Goal: Communication & Community: Answer question/provide support

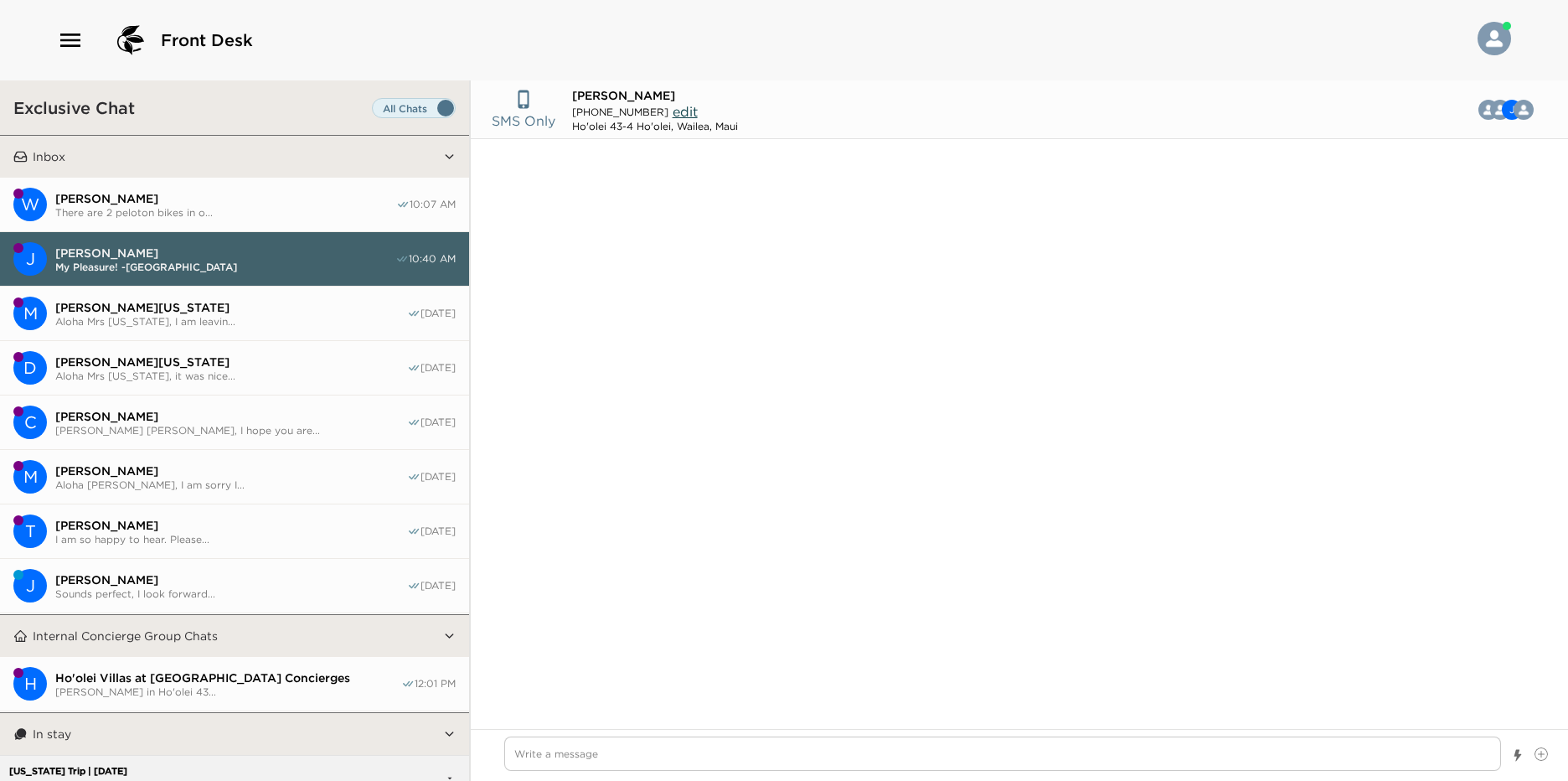
click at [258, 209] on span "There are 2 peloton bikes in o..." at bounding box center [225, 212] width 341 height 13
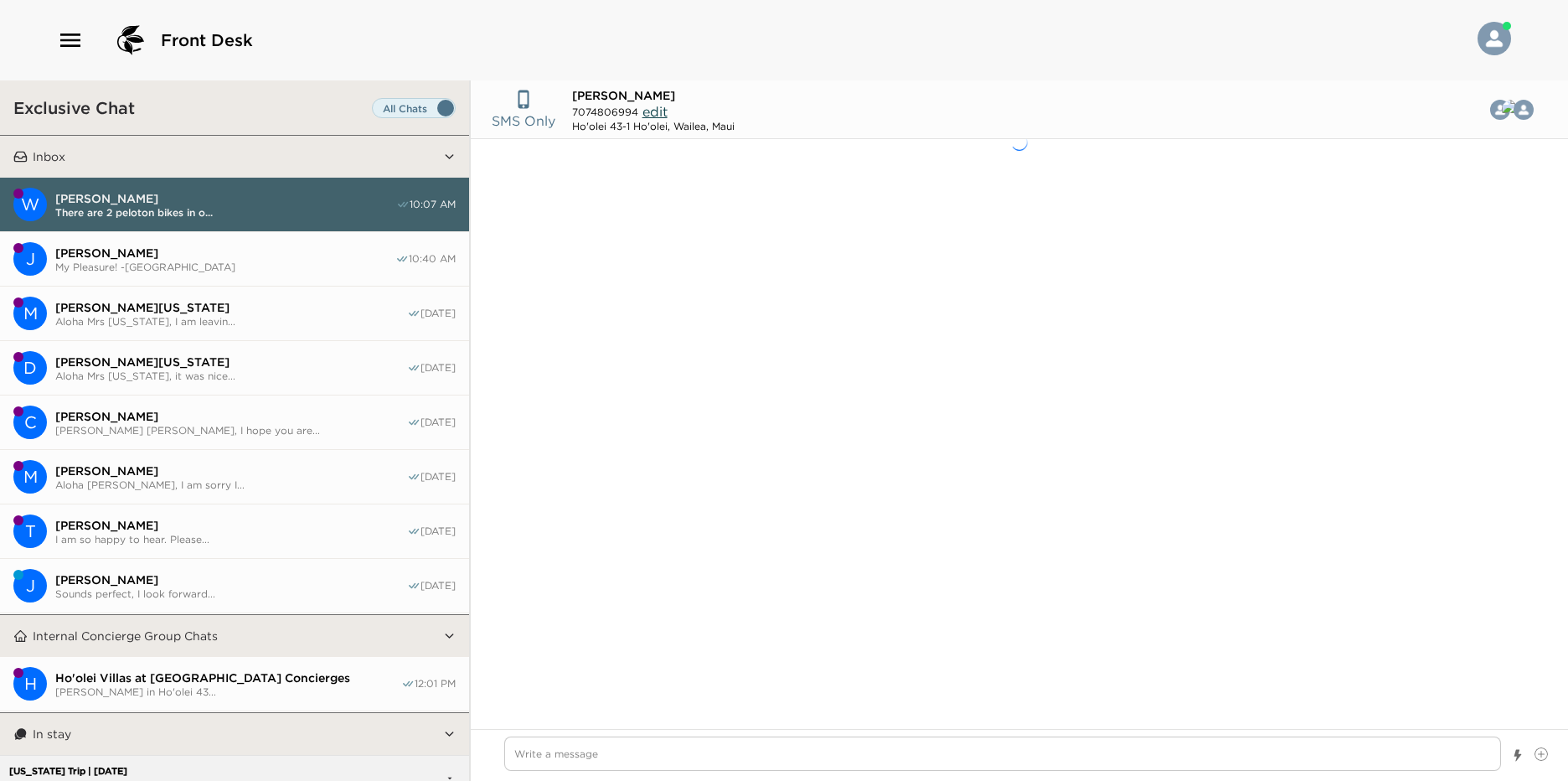
scroll to position [943, 0]
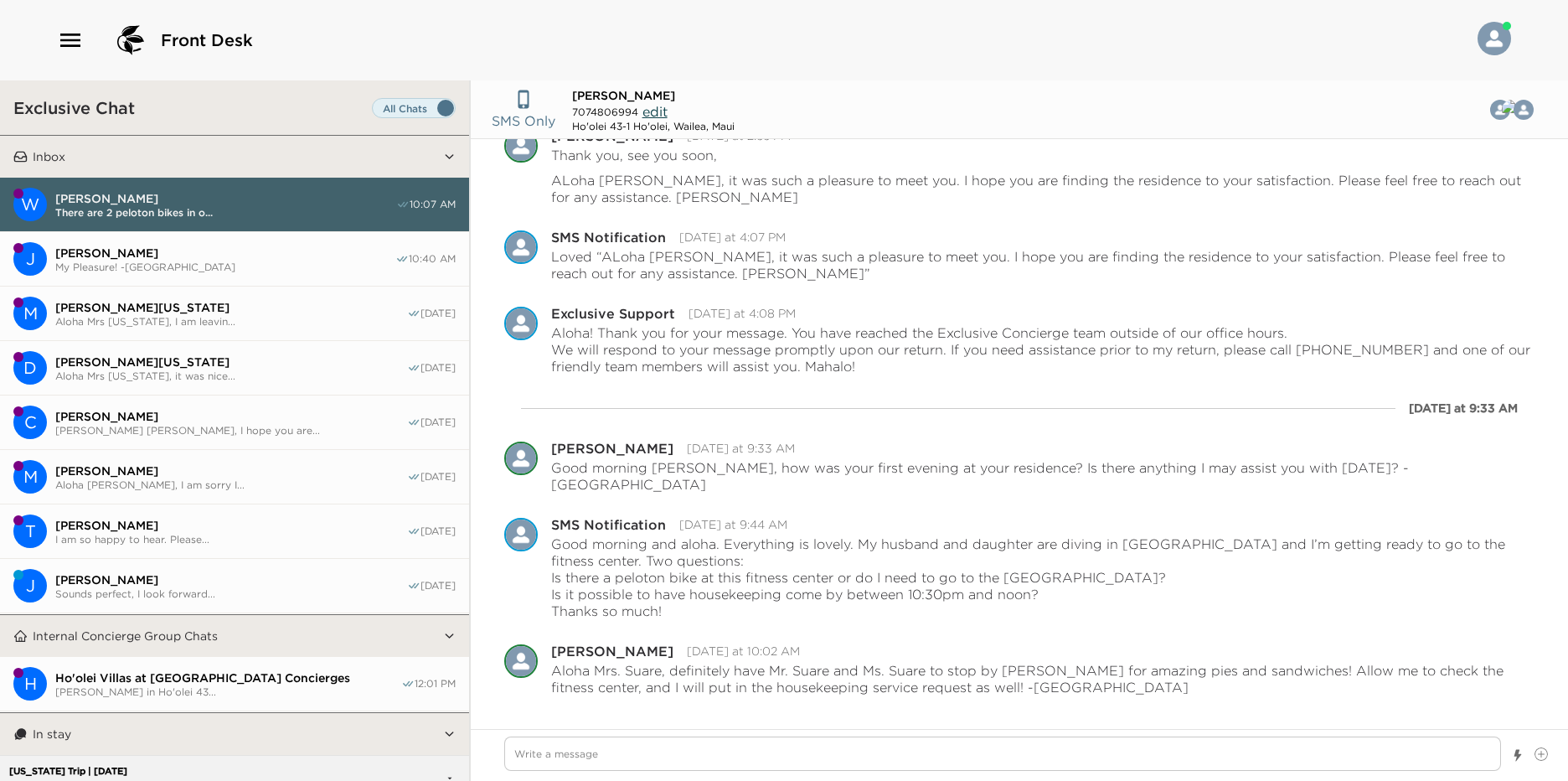
click at [248, 245] on span "[PERSON_NAME]" at bounding box center [225, 253] width 340 height 15
type textarea "x"
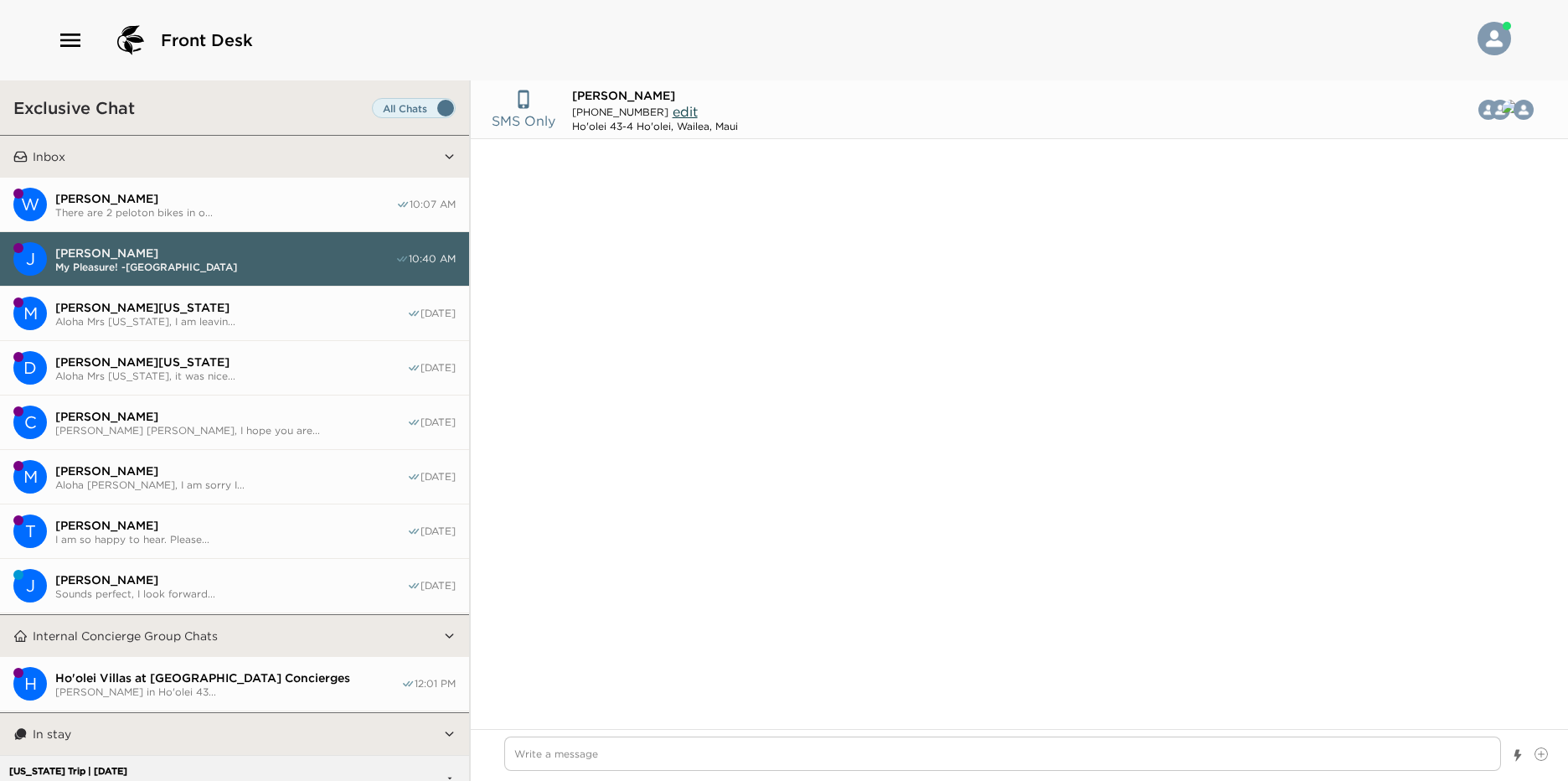
type input "(510) 862-7855"
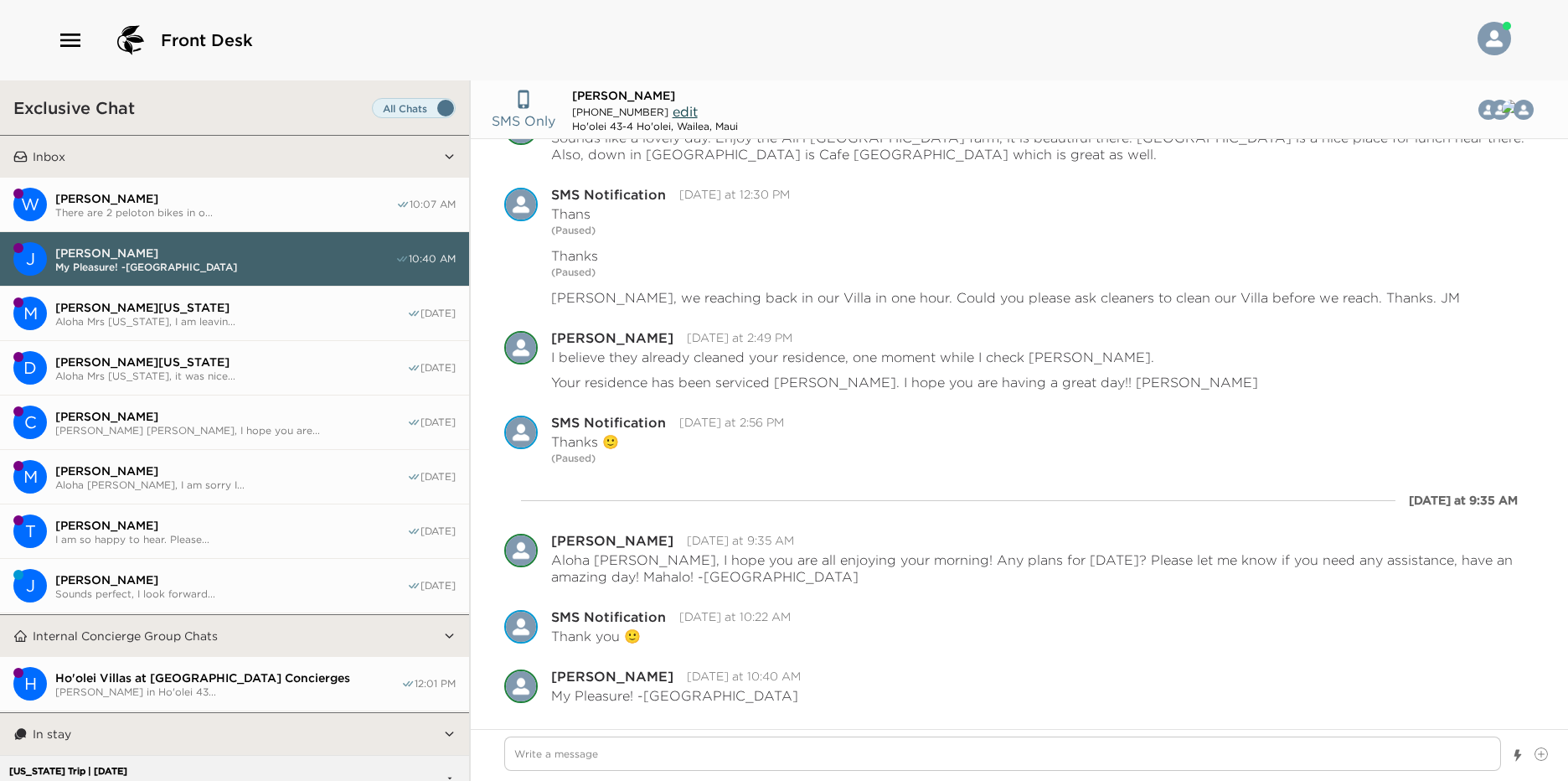
click at [259, 225] on button "W Wendy Saure There are 2 peloton bikes in o... 10:07 AM" at bounding box center [234, 205] width 469 height 54
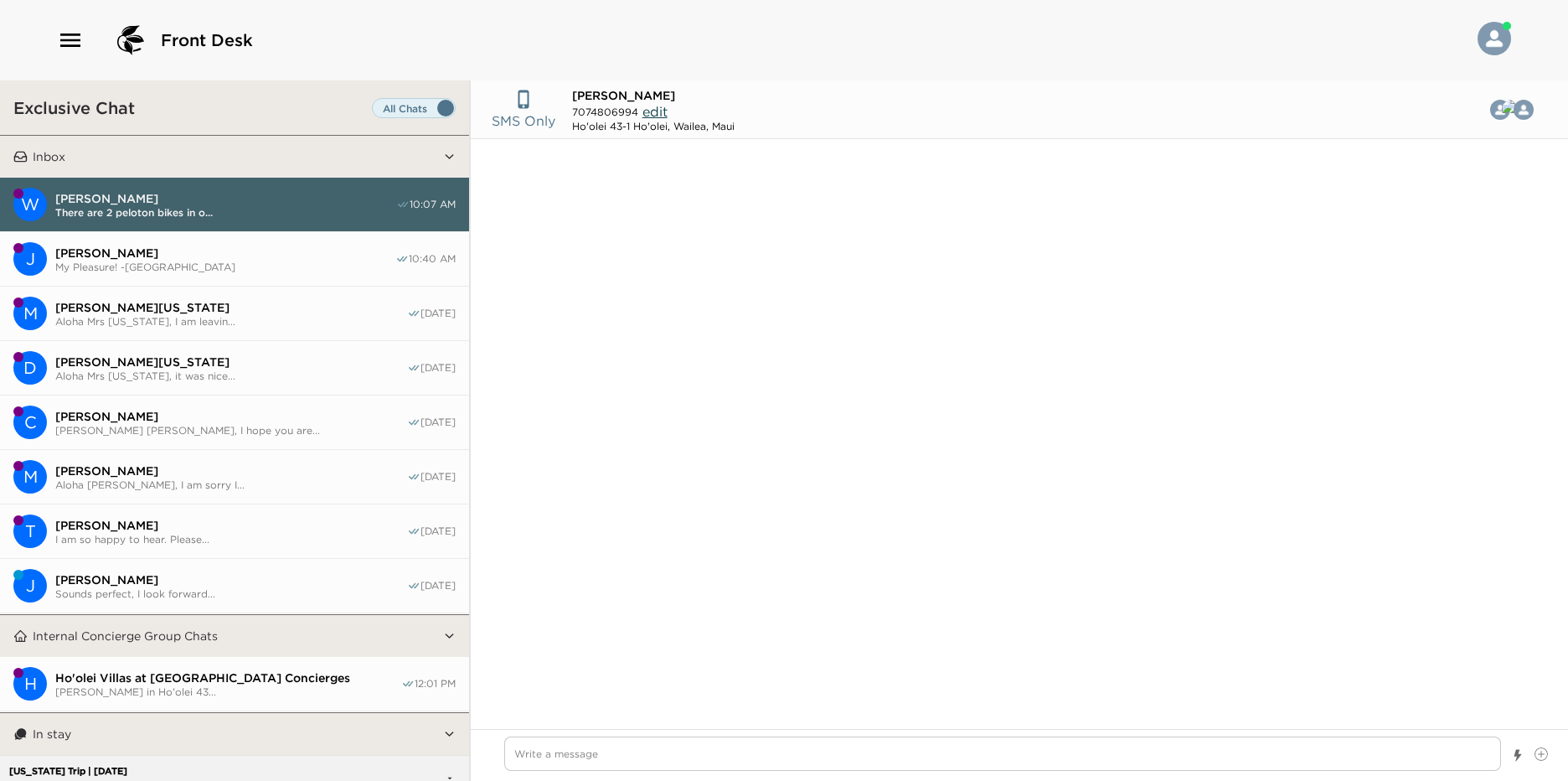
scroll to position [943, 0]
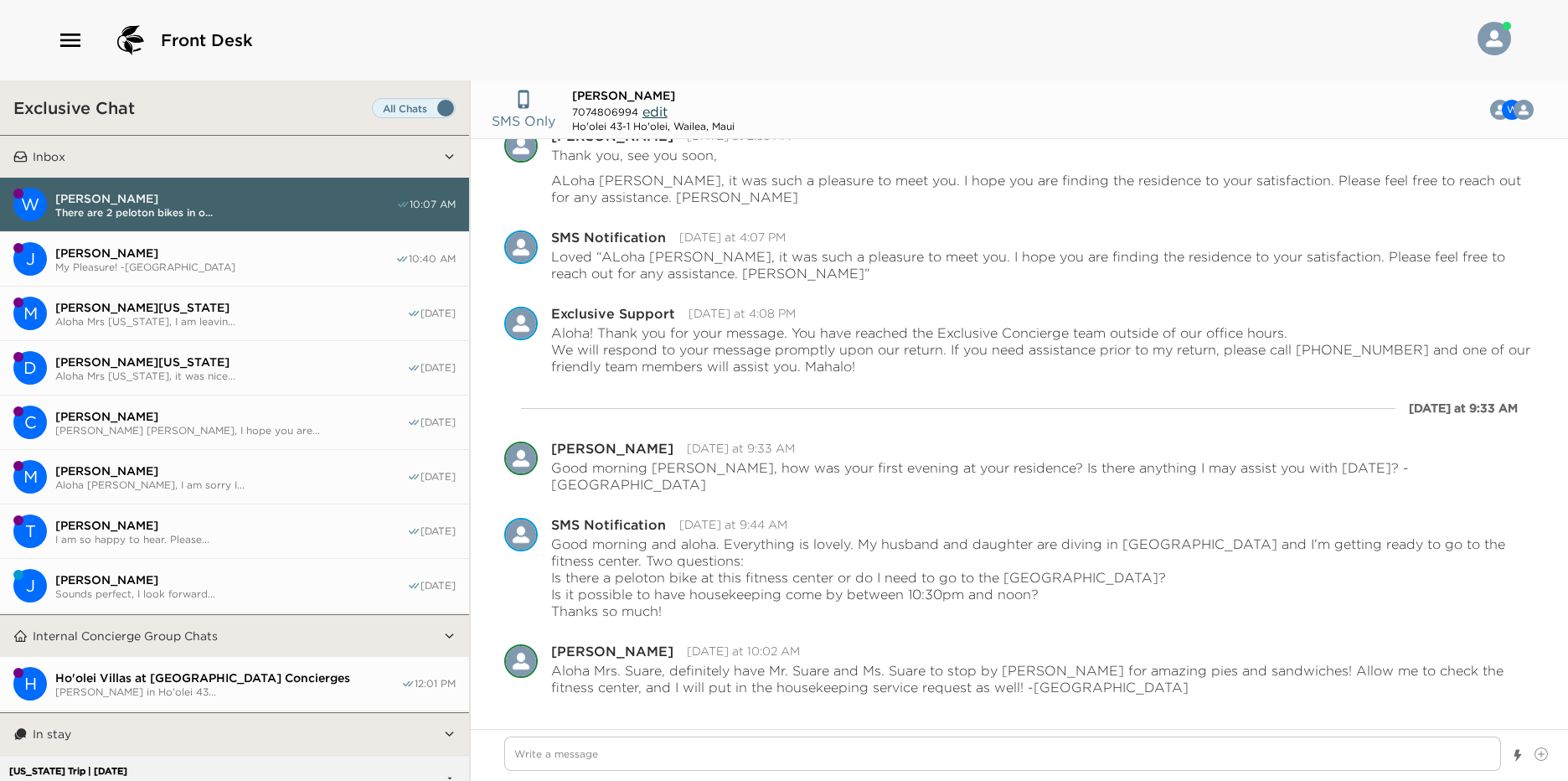
type textarea "x"
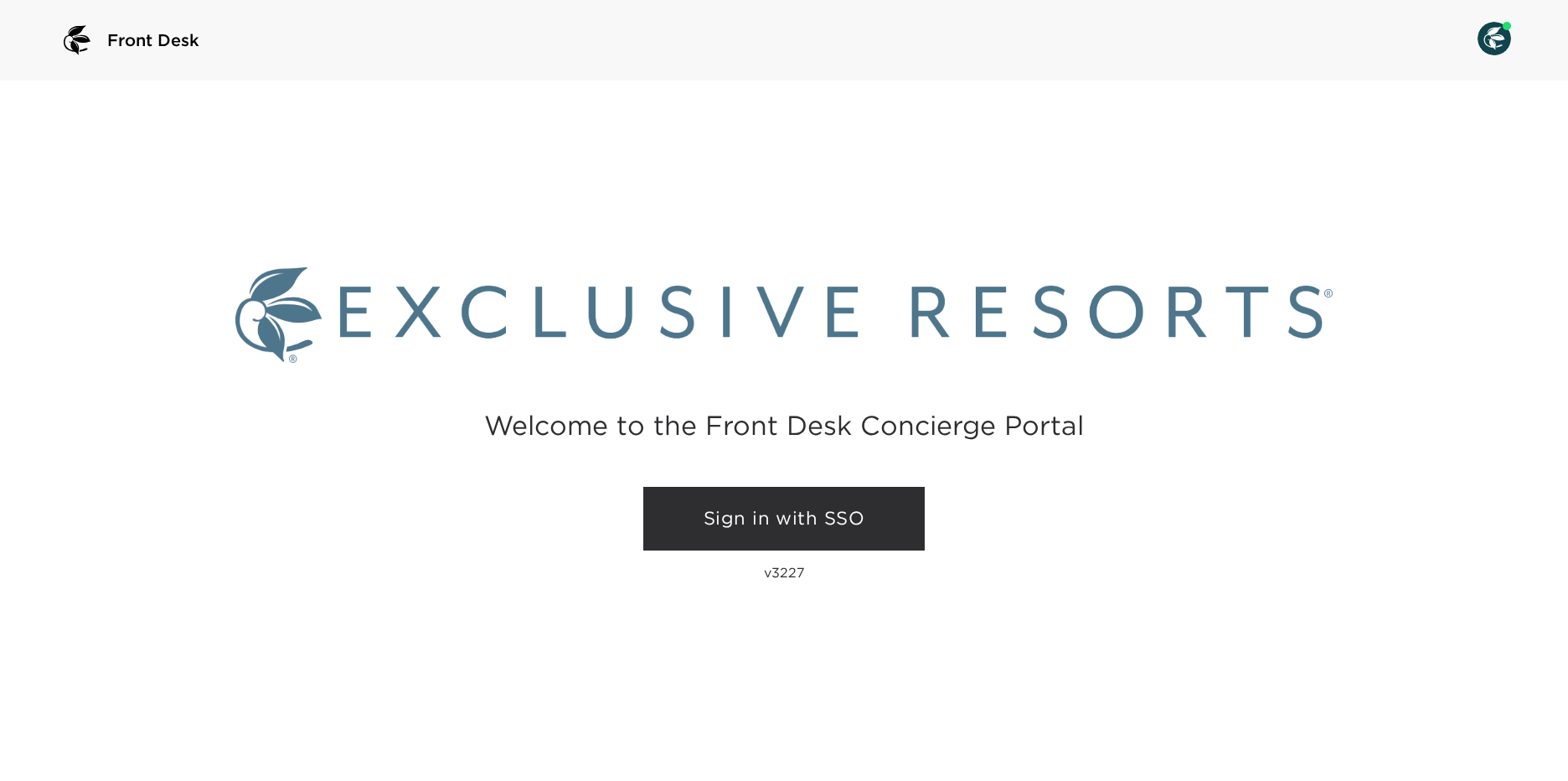
click at [855, 512] on link "Sign in with SSO" at bounding box center [784, 518] width 281 height 63
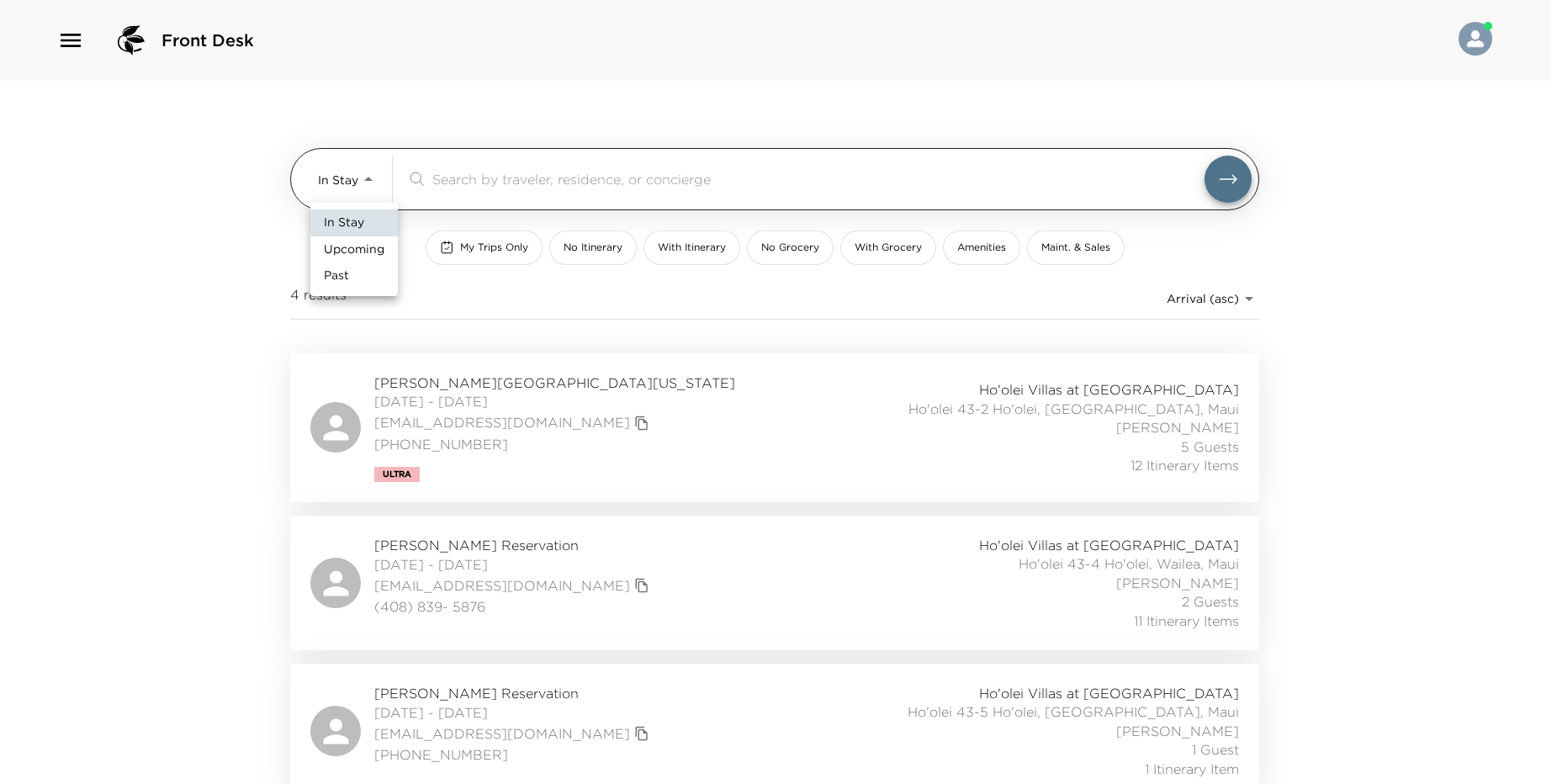
click at [360, 183] on body "Front Desk In Stay In-Stay ​ My Trips Only No Itinerary With Itinerary No Groce…" at bounding box center [781, 392] width 1562 height 784
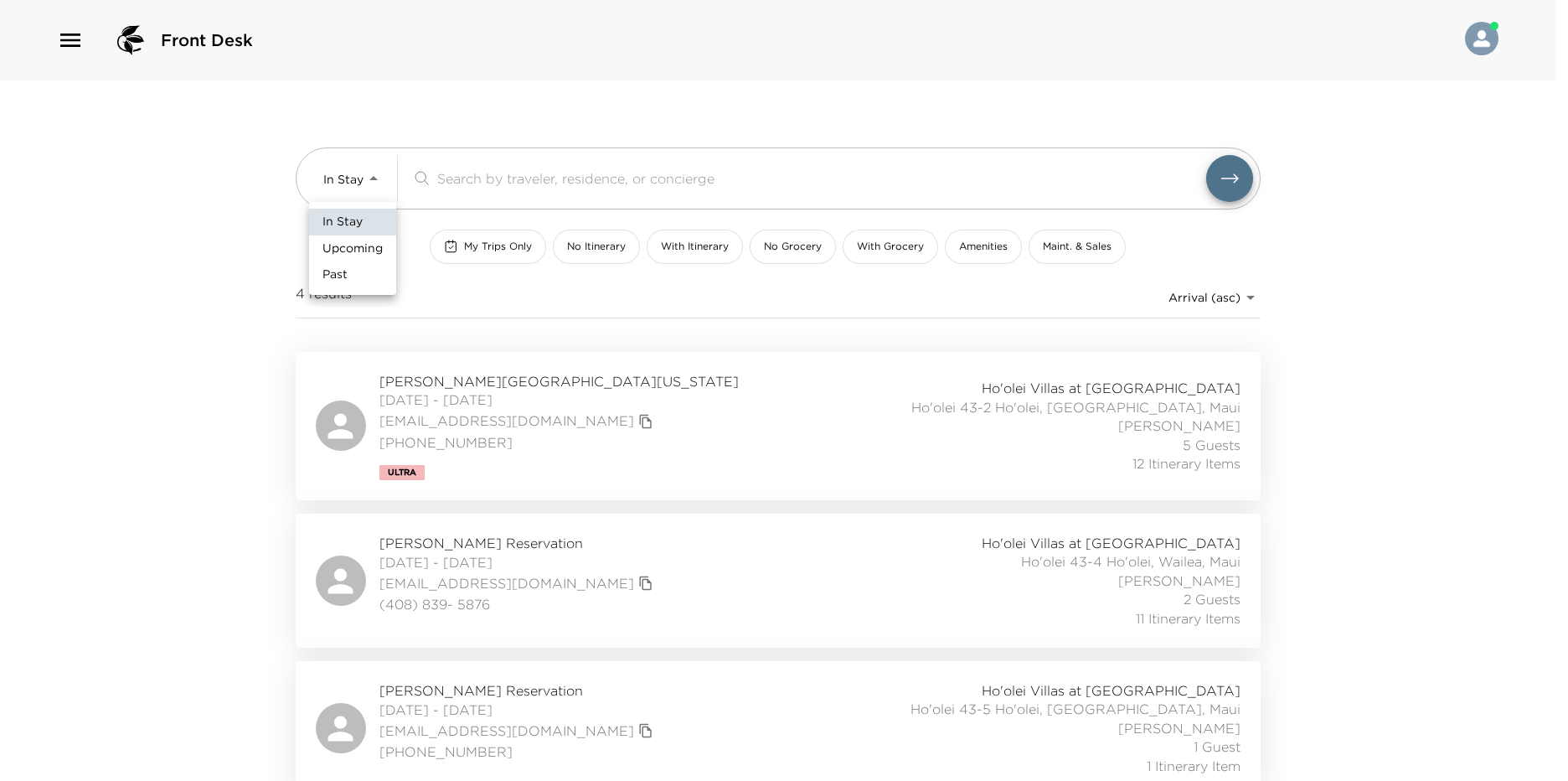
click at [358, 182] on div at bounding box center [784, 390] width 1568 height 781
click at [74, 38] on icon "button" at bounding box center [70, 41] width 27 height 27
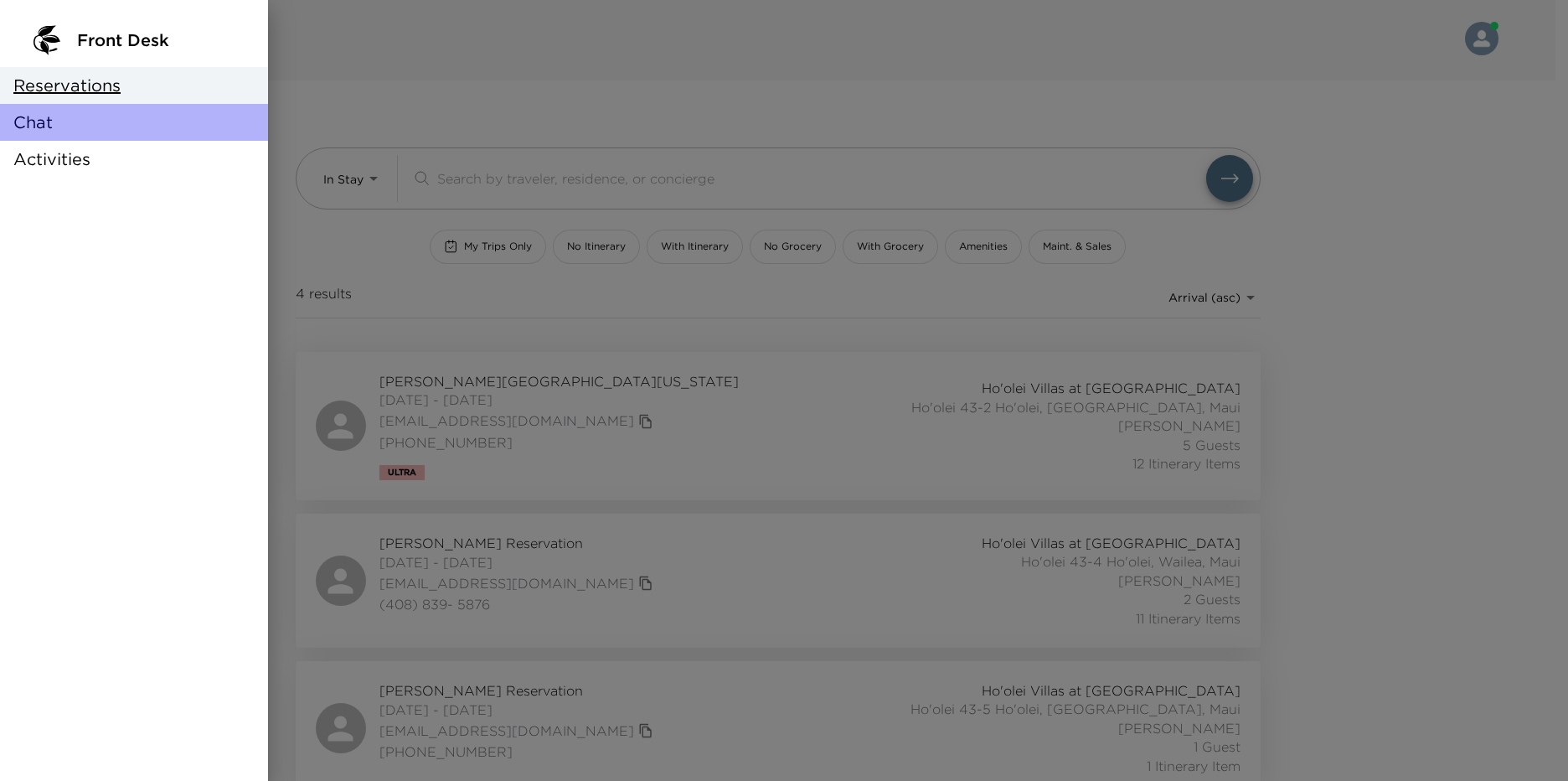
click at [46, 120] on span "Chat" at bounding box center [33, 123] width 40 height 24
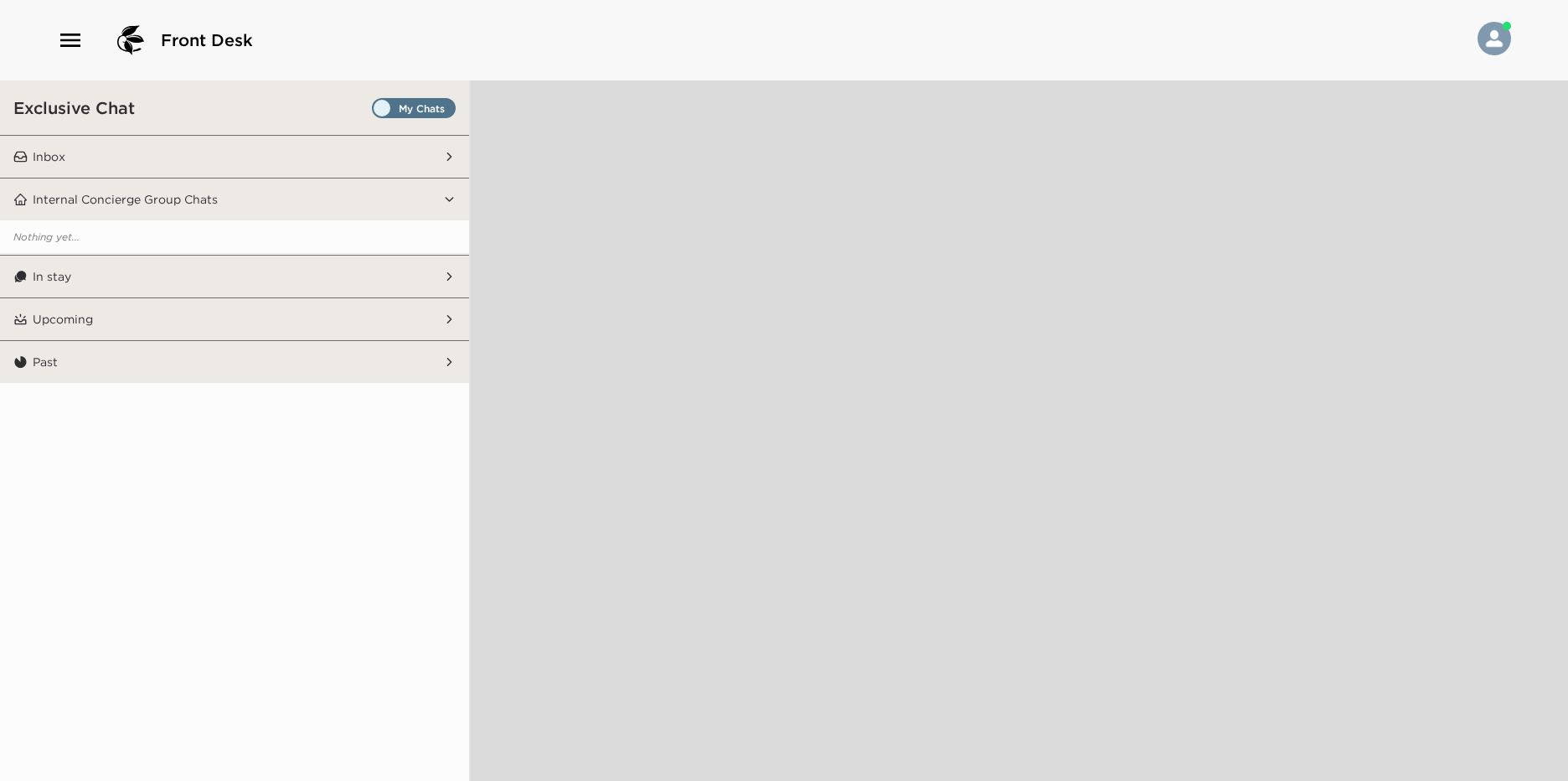
click at [392, 105] on span "Set all destinations" at bounding box center [413, 112] width 84 height 20
click at [375, 112] on input "Set all destinations" at bounding box center [375, 112] width 0 height 0
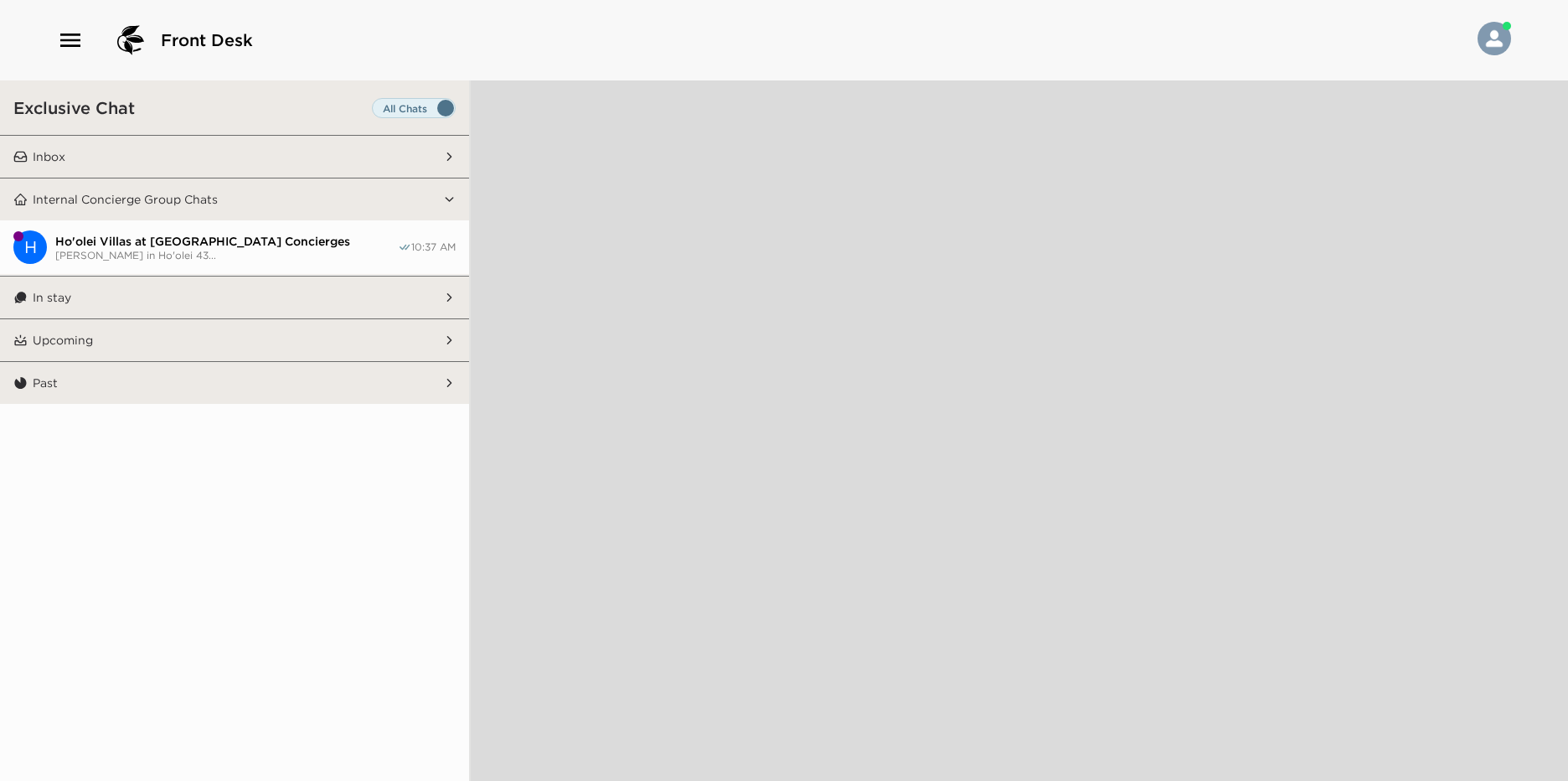
click at [415, 151] on button "Inbox" at bounding box center [236, 157] width 416 height 42
